Goal: Information Seeking & Learning: Learn about a topic

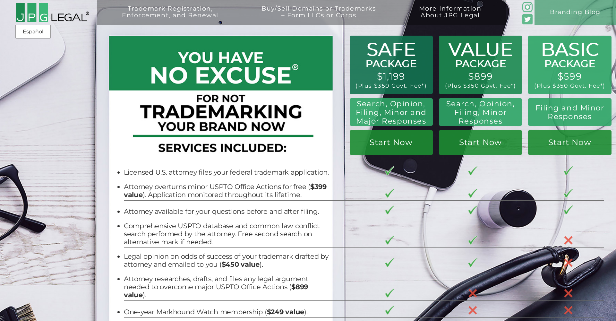
click at [291, 145] on div at bounding box center [219, 106] width 216 height 114
click at [551, 13] on link "Branding Blog" at bounding box center [574, 12] width 81 height 25
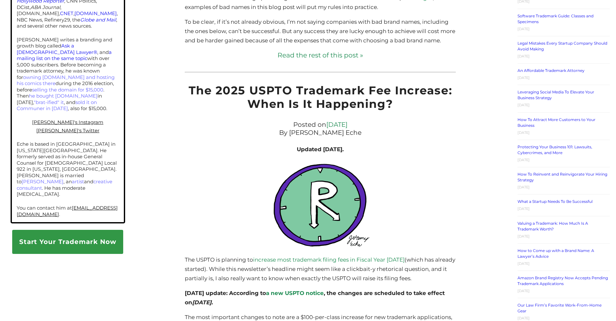
scroll to position [210, 0]
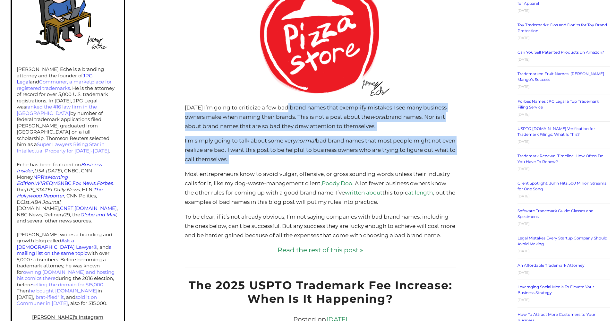
drag, startPoint x: 287, startPoint y: 107, endPoint x: 296, endPoint y: 166, distance: 59.0
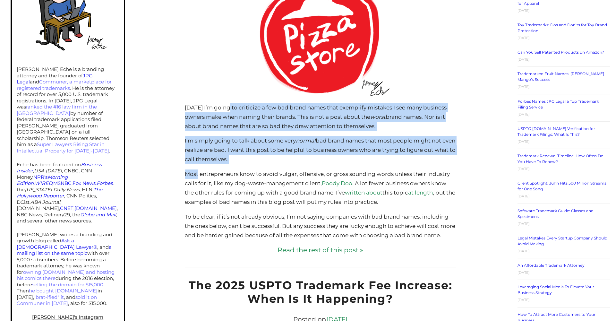
drag, startPoint x: 295, startPoint y: 164, endPoint x: 230, endPoint y: 108, distance: 85.3
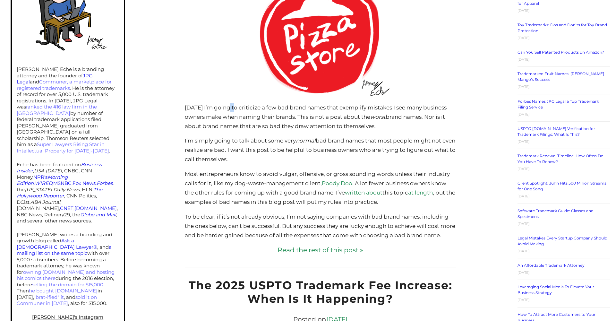
click at [230, 108] on p "[DATE] I’m going to criticize a few bad brand names that exemplify mistakes I s…" at bounding box center [320, 117] width 271 height 28
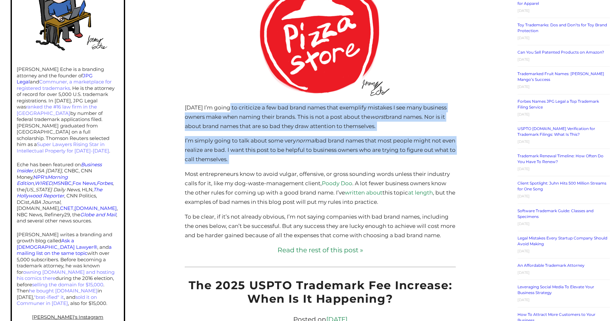
drag, startPoint x: 249, startPoint y: 132, endPoint x: 266, endPoint y: 154, distance: 27.4
click at [266, 154] on p "I’m simply going to talk about some very normal bad brand names that most peopl…" at bounding box center [320, 150] width 271 height 28
drag, startPoint x: 266, startPoint y: 154, endPoint x: 181, endPoint y: 108, distance: 96.6
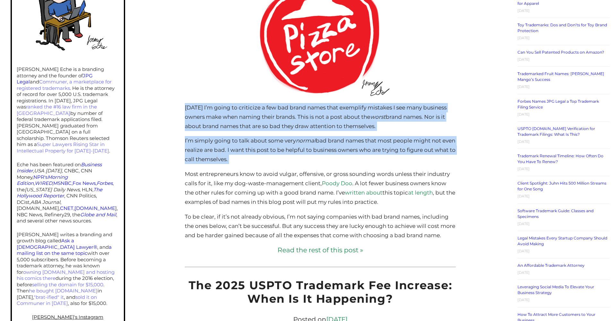
drag, startPoint x: 181, startPoint y: 108, endPoint x: 266, endPoint y: 158, distance: 99.2
click at [266, 158] on p "I’m simply going to talk about some very normal bad brand names that most peopl…" at bounding box center [320, 150] width 271 height 28
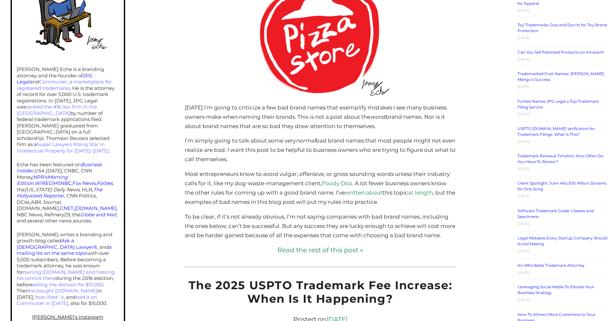
drag, startPoint x: 256, startPoint y: 154, endPoint x: 213, endPoint y: 138, distance: 46.1
click at [213, 138] on p "I’m simply going to talk about some very normal bad brand names that most peopl…" at bounding box center [320, 150] width 271 height 28
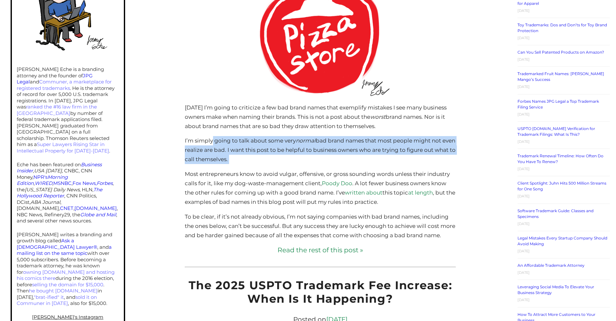
drag, startPoint x: 213, startPoint y: 138, endPoint x: 283, endPoint y: 159, distance: 72.8
click at [283, 159] on p "I’m simply going to talk about some very normal bad brand names that most peopl…" at bounding box center [320, 150] width 271 height 28
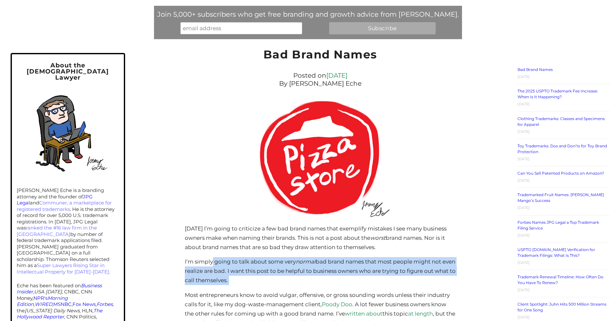
scroll to position [96, 0]
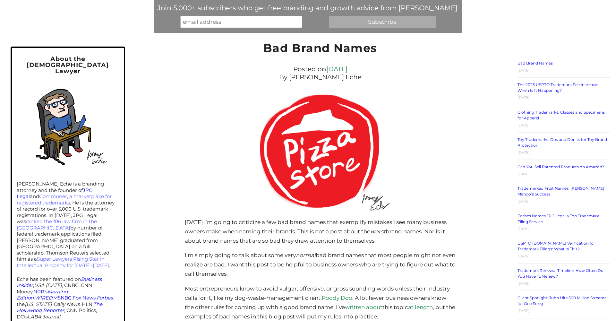
click at [58, 181] on p "[PERSON_NAME] Eche is a branding attorney and the founder of JPG Legal and Comm…" at bounding box center [68, 225] width 102 height 88
drag, startPoint x: 58, startPoint y: 169, endPoint x: 29, endPoint y: 168, distance: 29.2
click at [27, 181] on p "[PERSON_NAME] Eche is a branding attorney and the founder of JPG Legal and Comm…" at bounding box center [68, 225] width 102 height 88
copy p "[PERSON_NAME] Eche"
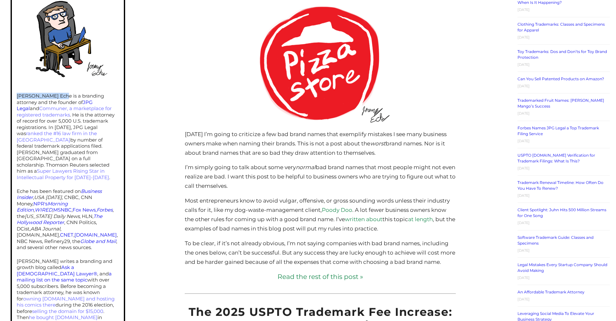
scroll to position [186, 0]
